Goal: Information Seeking & Learning: Find specific fact

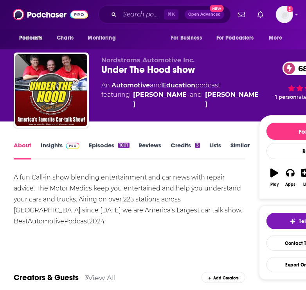
click at [61, 145] on link "Insights" at bounding box center [60, 150] width 39 height 18
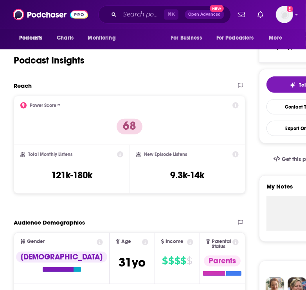
scroll to position [158, 0]
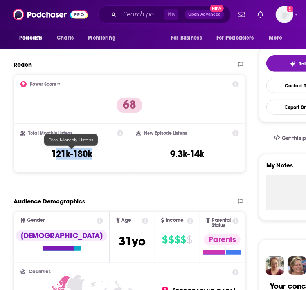
drag, startPoint x: 89, startPoint y: 152, endPoint x: 42, endPoint y: 152, distance: 46.6
click at [42, 152] on div "Total Monthly Listens 121k-180k" at bounding box center [71, 148] width 103 height 36
copy h3 "121k-180k"
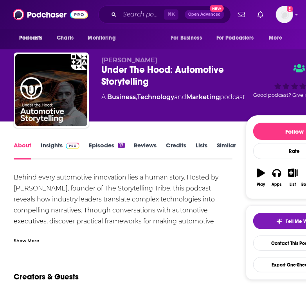
click at [57, 144] on link "Insights" at bounding box center [60, 150] width 39 height 18
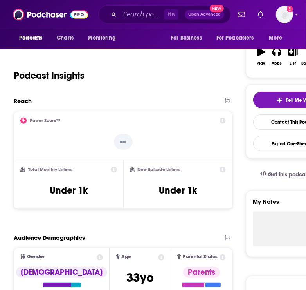
scroll to position [123, 0]
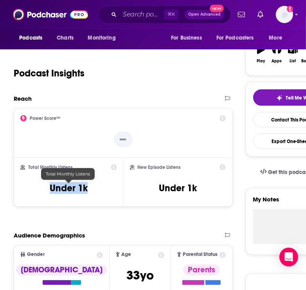
drag, startPoint x: 43, startPoint y: 187, endPoint x: 103, endPoint y: 187, distance: 60.3
click at [103, 187] on div "Total Monthly Listens Under 1k" at bounding box center [68, 182] width 96 height 36
copy h3 "Under 1k"
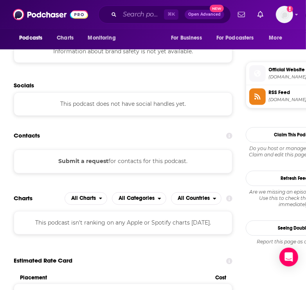
scroll to position [0, 0]
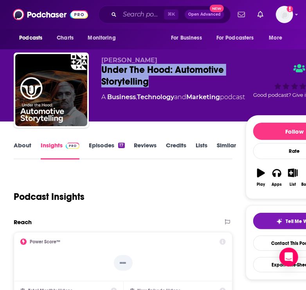
drag, startPoint x: 101, startPoint y: 72, endPoint x: 154, endPoint y: 81, distance: 53.3
click at [154, 81] on div "[PERSON_NAME] Under The Hood: Automotive Storytelling A Business , Technology a…" at bounding box center [179, 92] width 330 height 78
copy h2 "Under The Hood: Automotive Storytelling"
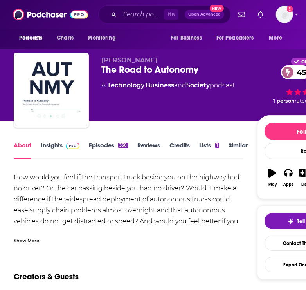
click at [57, 155] on link "Insights" at bounding box center [60, 150] width 39 height 18
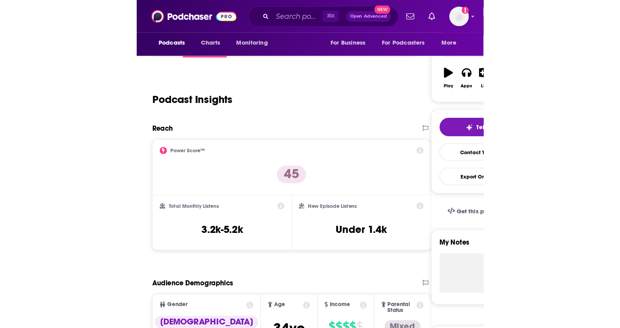
scroll to position [110, 0]
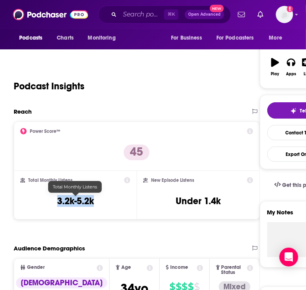
drag, startPoint x: 100, startPoint y: 201, endPoint x: 31, endPoint y: 201, distance: 69.7
click at [31, 201] on div "Total Monthly Listens 3.2k-5.2k" at bounding box center [75, 195] width 110 height 36
copy div "3.2k-5.2k"
